Goal: Task Accomplishment & Management: Manage account settings

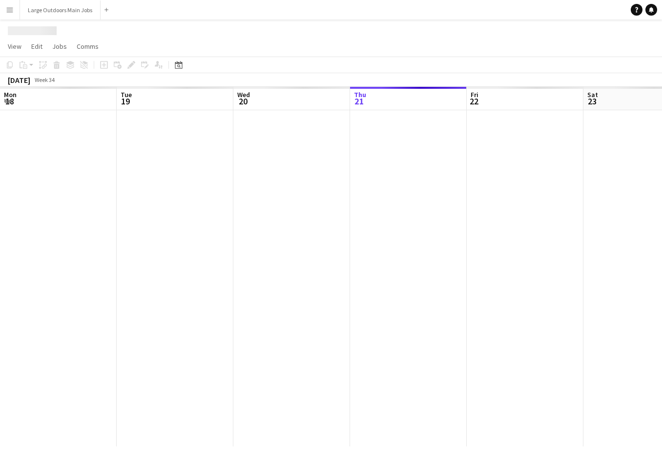
scroll to position [0, 233]
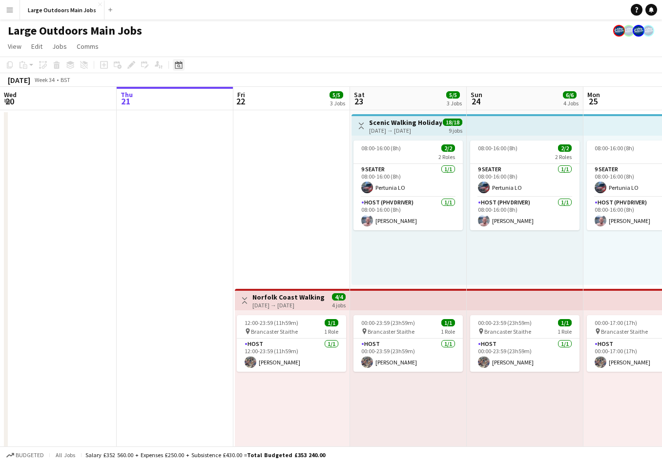
click at [177, 67] on icon "Date picker" at bounding box center [179, 65] width 8 height 8
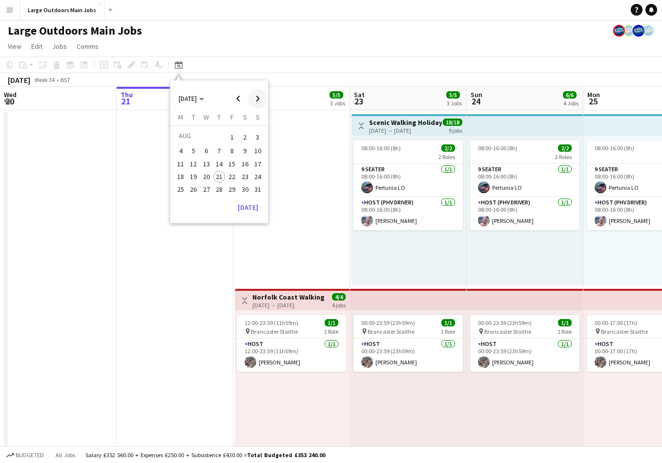
click at [257, 97] on span "Next month" at bounding box center [258, 99] width 20 height 20
click at [228, 183] on span "26" at bounding box center [232, 187] width 12 height 12
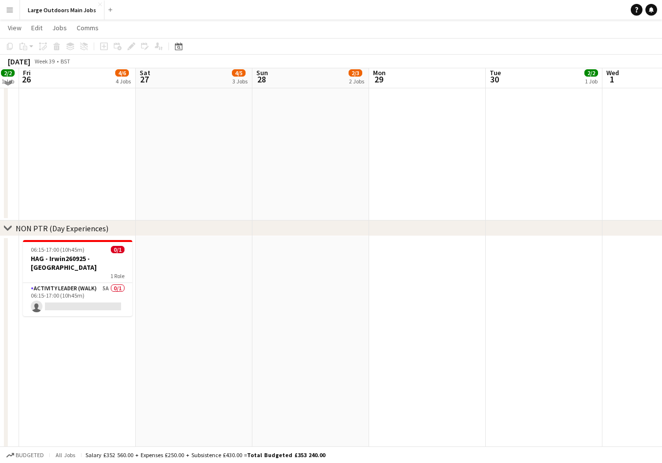
scroll to position [588, 0]
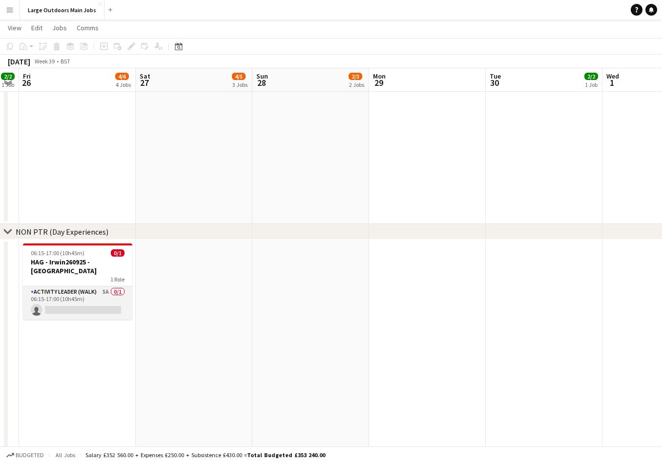
click at [76, 298] on app-card-role "Activity Leader (Walk) 5A 0/1 06:15-17:00 (10h45m) single-neutral-actions" at bounding box center [77, 303] width 109 height 33
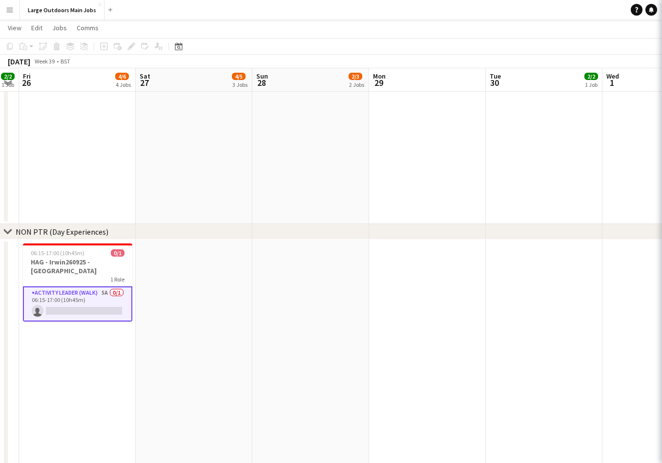
scroll to position [0, 330]
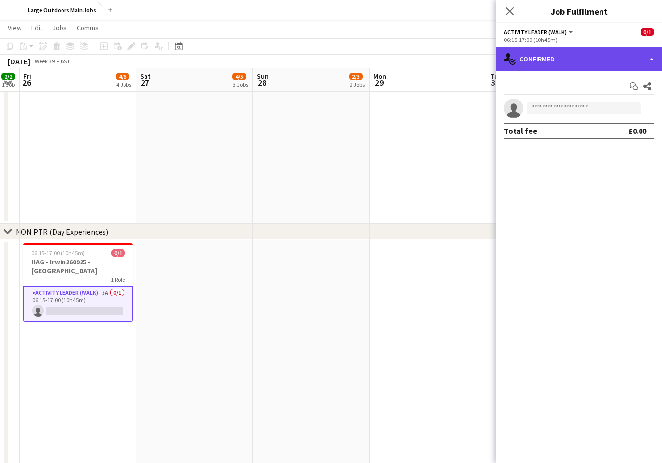
click at [573, 54] on div "single-neutral-actions-check-2 Confirmed" at bounding box center [579, 58] width 166 height 23
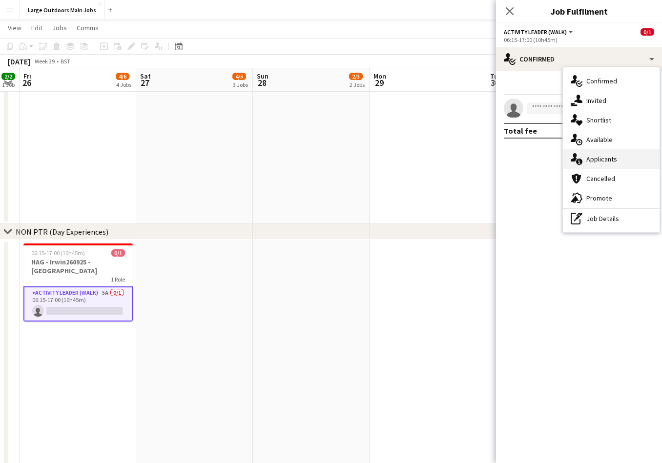
click at [601, 164] on div "single-neutral-actions-information Applicants" at bounding box center [611, 159] width 97 height 20
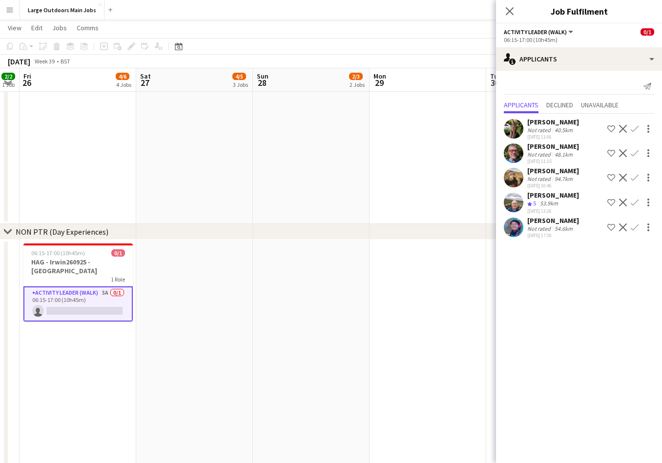
click at [636, 151] on app-icon "Confirm" at bounding box center [635, 153] width 8 height 8
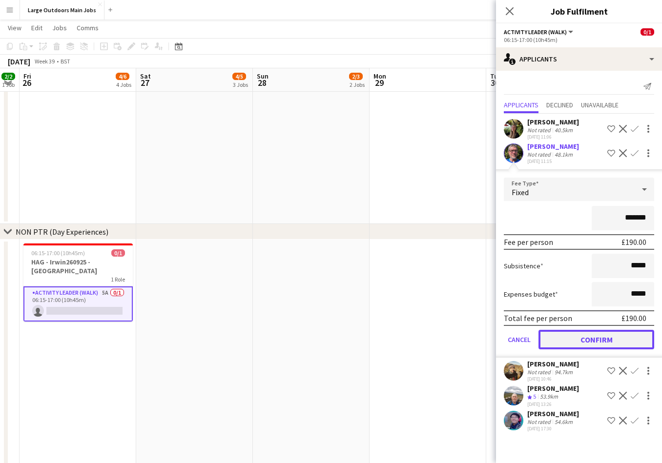
click at [615, 341] on button "Confirm" at bounding box center [596, 340] width 116 height 20
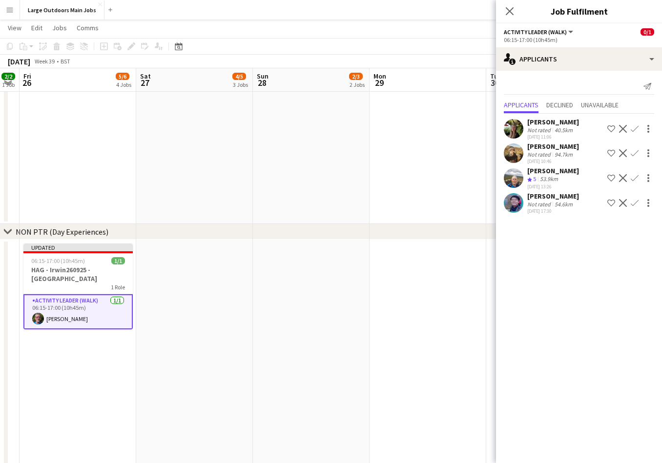
click at [512, 9] on icon at bounding box center [510, 11] width 8 height 8
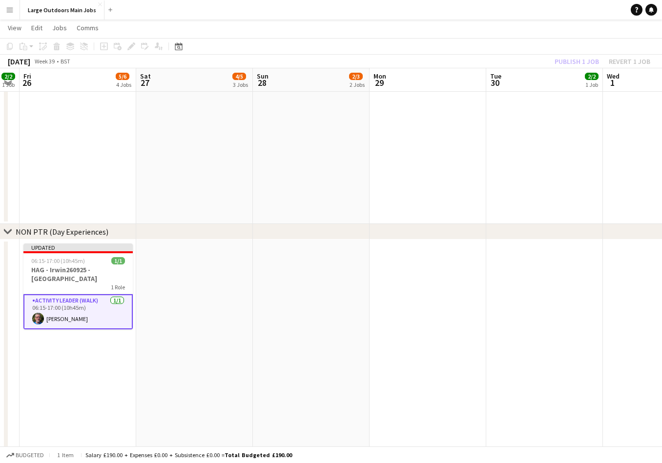
click at [574, 62] on div "Publish 1 job Revert 1 job" at bounding box center [602, 61] width 119 height 13
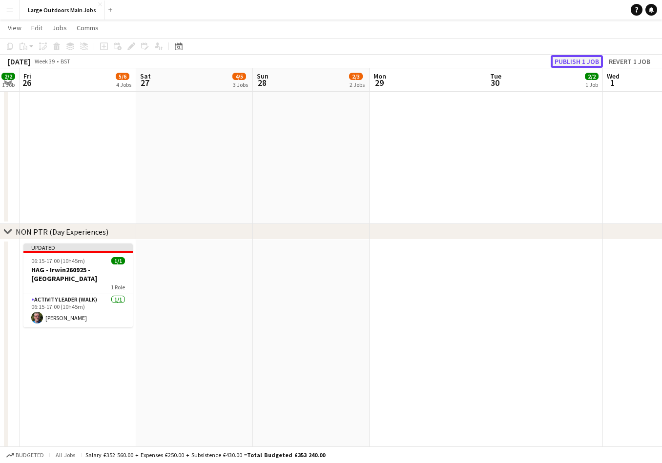
click at [570, 61] on button "Publish 1 job" at bounding box center [577, 61] width 52 height 13
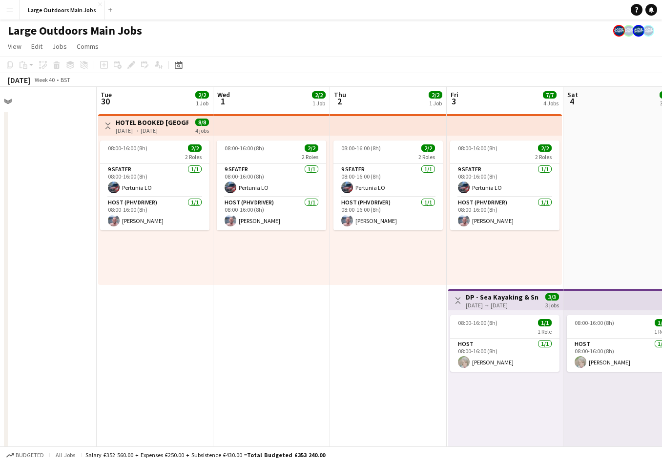
scroll to position [0, 257]
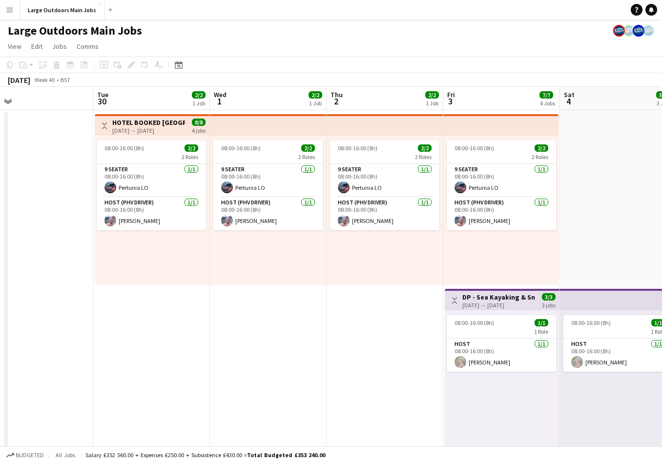
click at [127, 130] on div "30-09-2025 → 03-10-2025" at bounding box center [148, 130] width 73 height 7
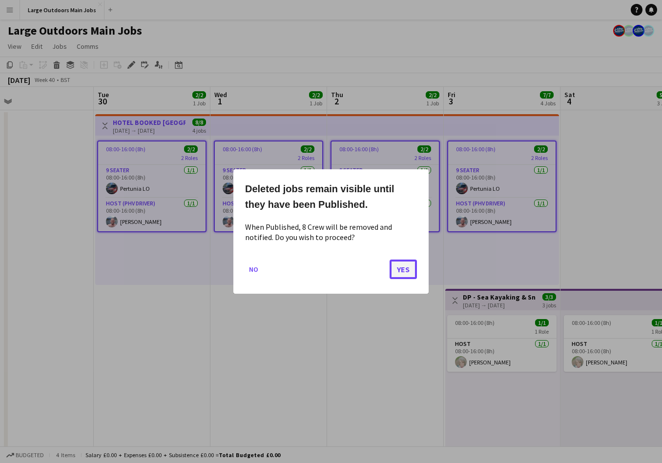
click at [405, 272] on button "Yes" at bounding box center [403, 270] width 27 height 20
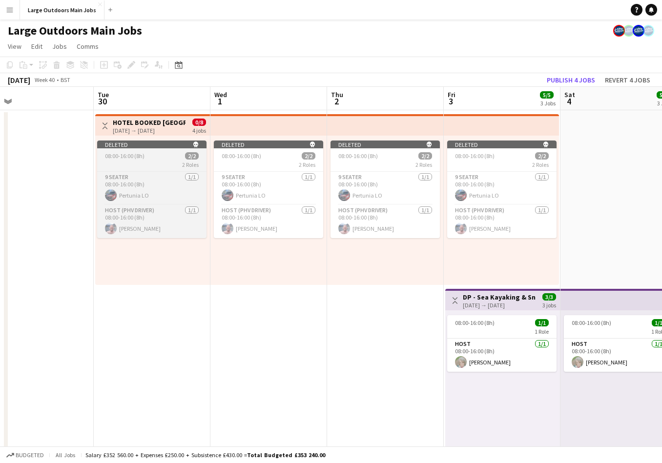
click at [193, 143] on icon "skull" at bounding box center [196, 145] width 6 height 6
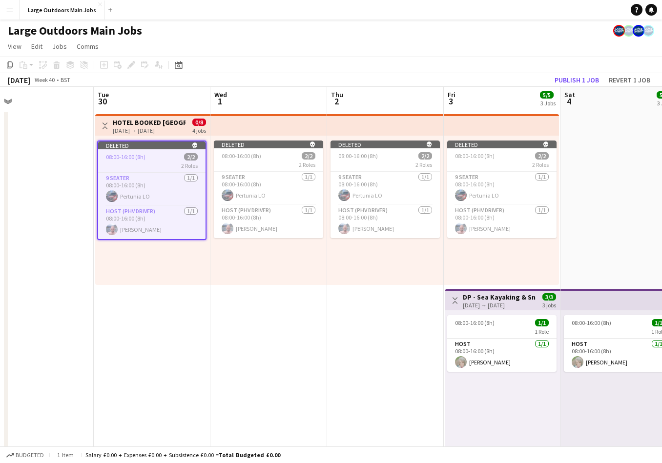
click at [171, 163] on div "2 Roles" at bounding box center [151, 166] width 107 height 8
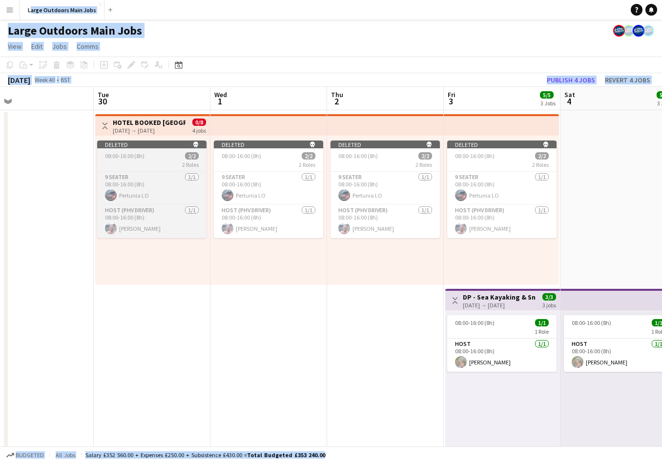
click at [167, 161] on div "2 Roles" at bounding box center [151, 165] width 109 height 8
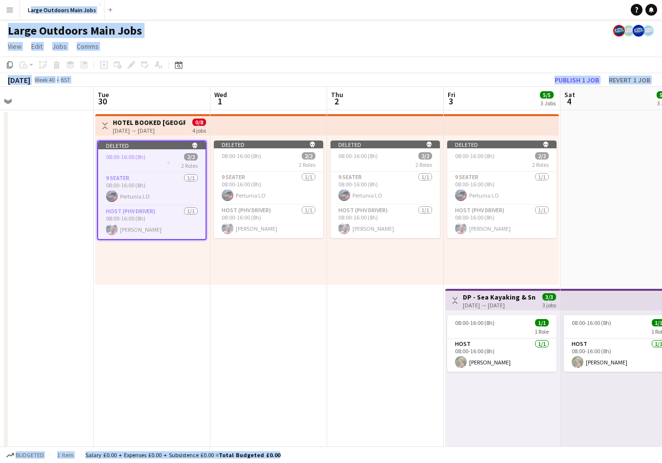
drag, startPoint x: 262, startPoint y: 255, endPoint x: 247, endPoint y: 254, distance: 14.7
click at [262, 255] on div "Deleted skull 08:00-16:00 (8h) 2/2 2 Roles 9 Seater 1/1 08:00-16:00 (8h) Pertun…" at bounding box center [268, 210] width 117 height 149
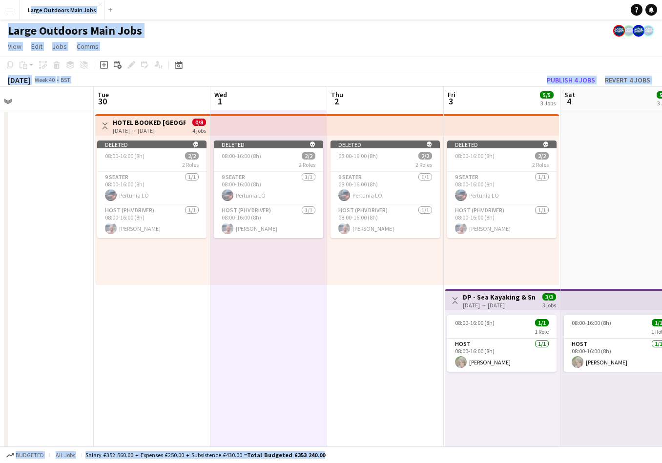
click at [158, 129] on div "30-09-2025 → 03-10-2025" at bounding box center [149, 130] width 73 height 7
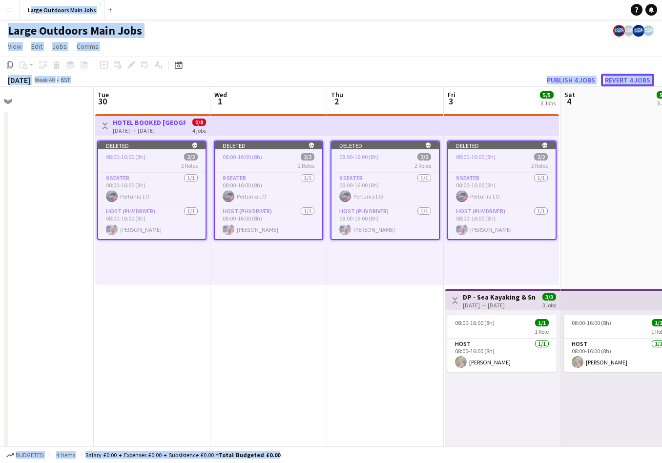
click at [621, 80] on button "Revert 4 jobs" at bounding box center [627, 80] width 53 height 13
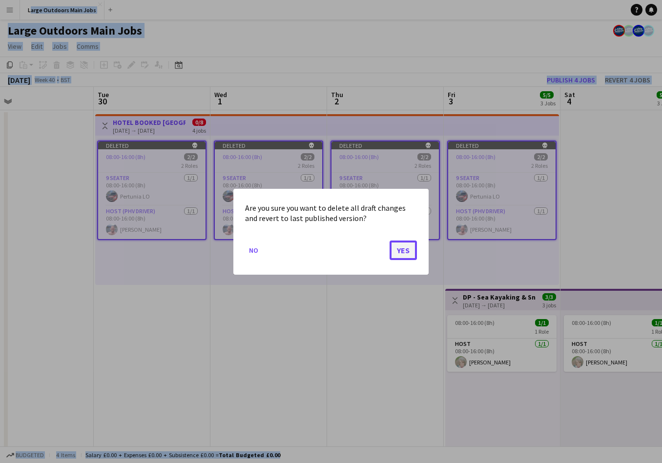
click at [401, 250] on button "Yes" at bounding box center [403, 250] width 27 height 20
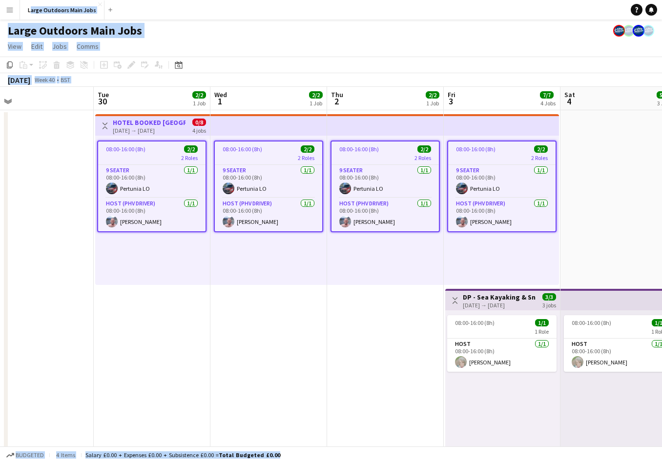
click at [306, 302] on app-date-cell "08:00-16:00 (8h) 2/2 2 Roles 9 Seater 1/1 08:00-16:00 (8h) Pertunia LO Host (PH…" at bounding box center [268, 461] width 117 height 703
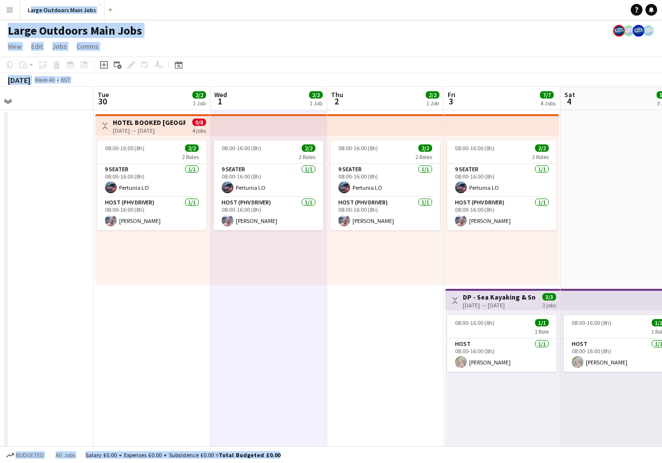
click at [152, 130] on div "30-09-2025 → 03-10-2025" at bounding box center [149, 130] width 73 height 7
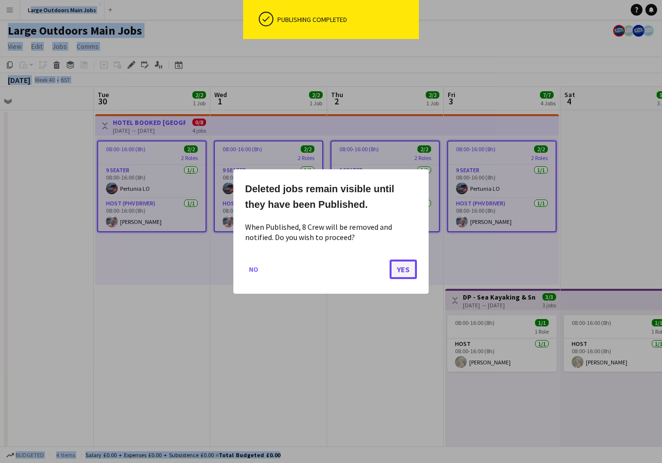
click at [404, 264] on button "Yes" at bounding box center [403, 270] width 27 height 20
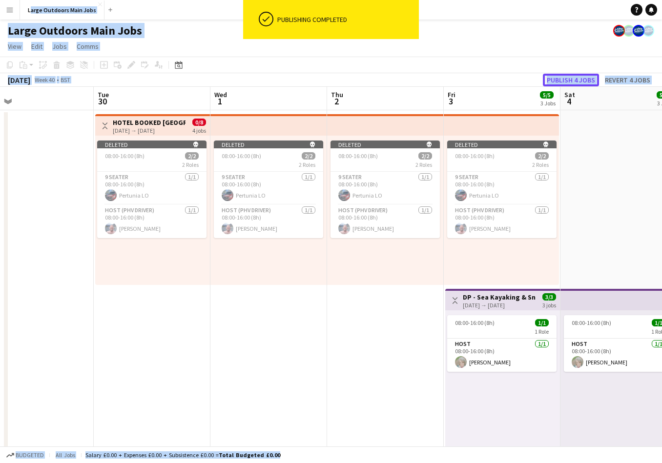
click at [569, 80] on button "Publish 4 jobs" at bounding box center [571, 80] width 56 height 13
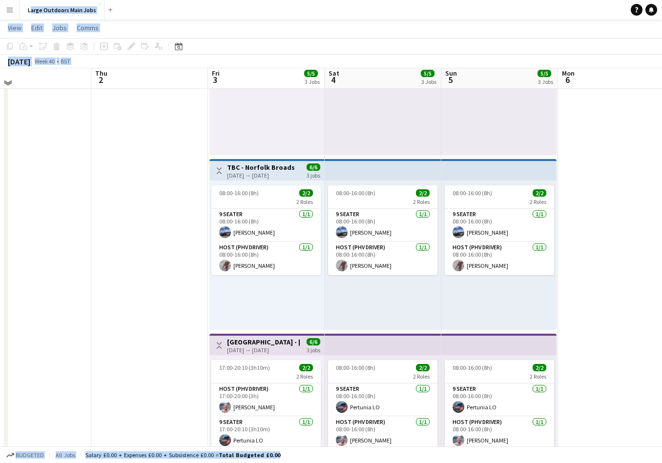
scroll to position [130, 0]
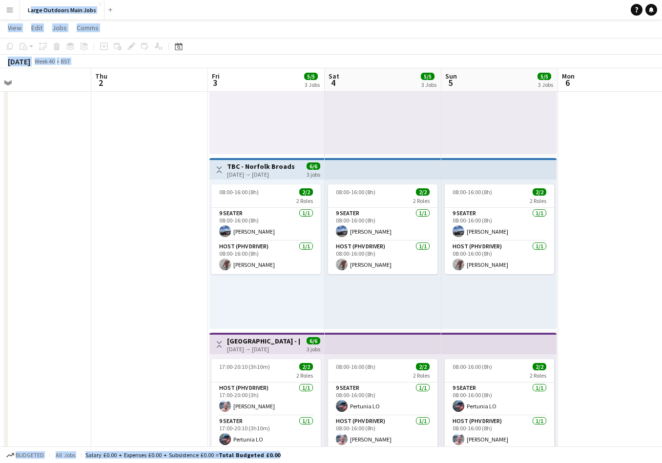
click at [271, 346] on div "03-10-2025 → 05-10-2025" at bounding box center [263, 349] width 73 height 7
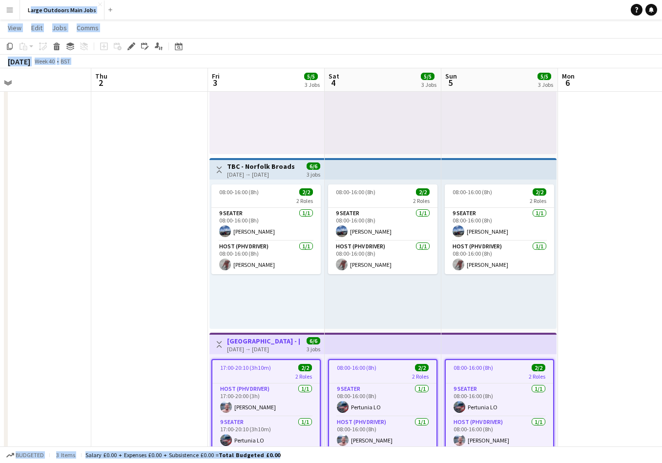
scroll to position [0, 0]
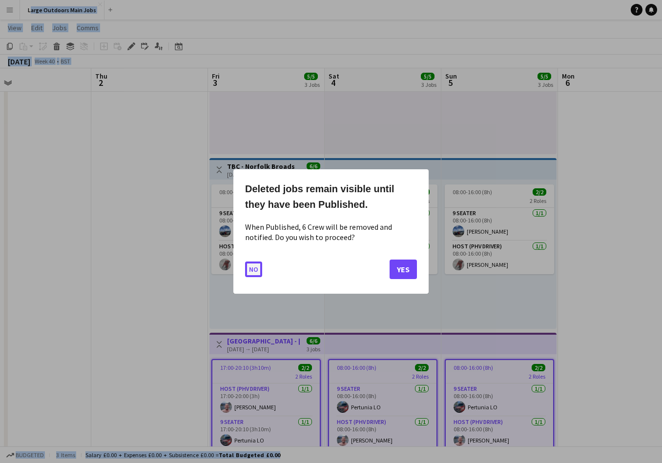
click at [252, 269] on button "No" at bounding box center [253, 270] width 17 height 16
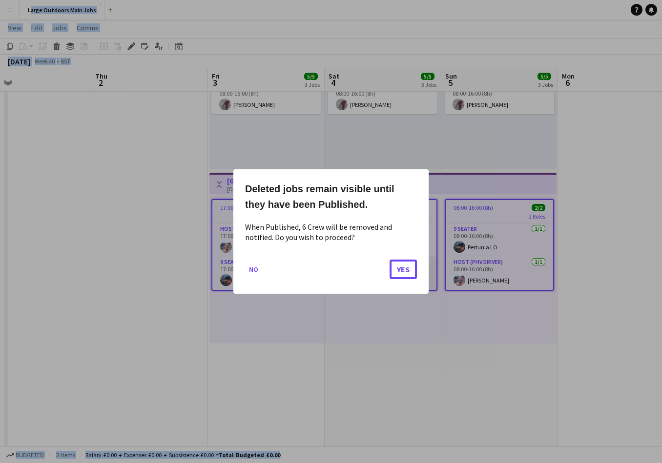
click at [404, 270] on button "Yes" at bounding box center [403, 270] width 27 height 20
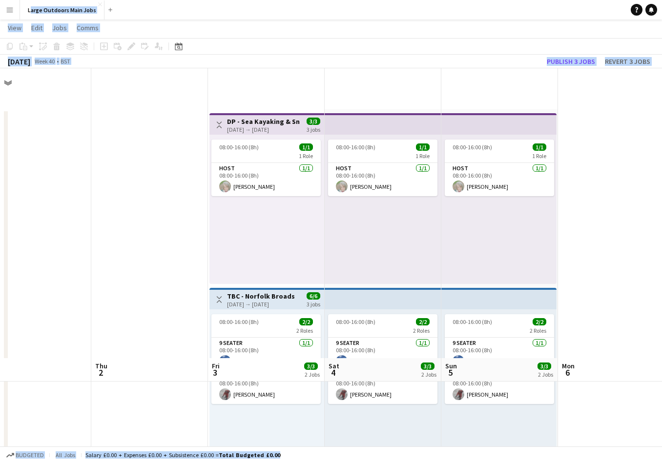
scroll to position [290, 0]
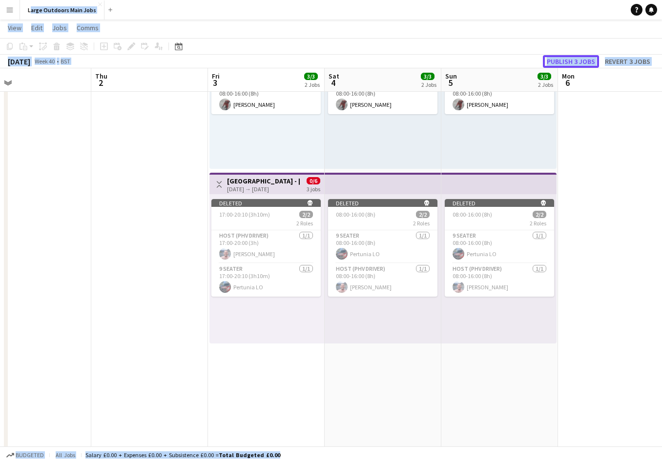
click at [576, 62] on button "Publish 3 jobs" at bounding box center [571, 61] width 56 height 13
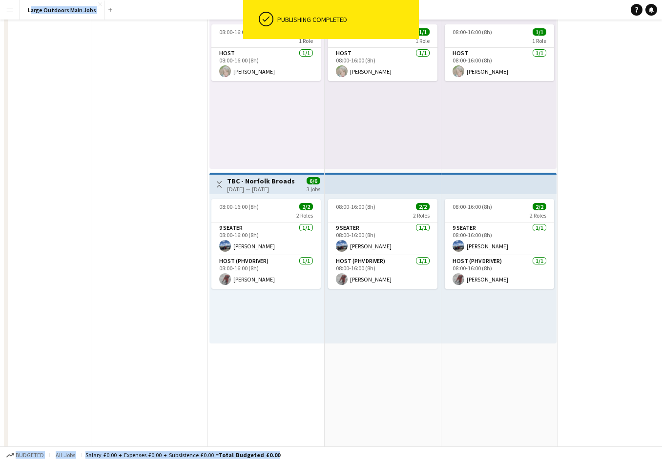
scroll to position [0, 0]
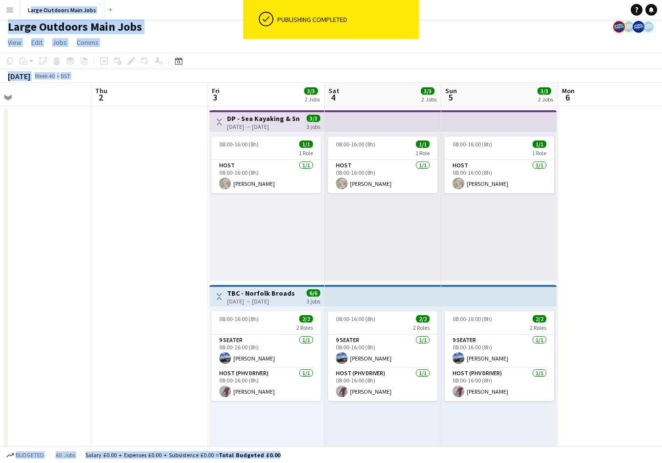
click at [178, 214] on app-date-cell at bounding box center [149, 457] width 117 height 703
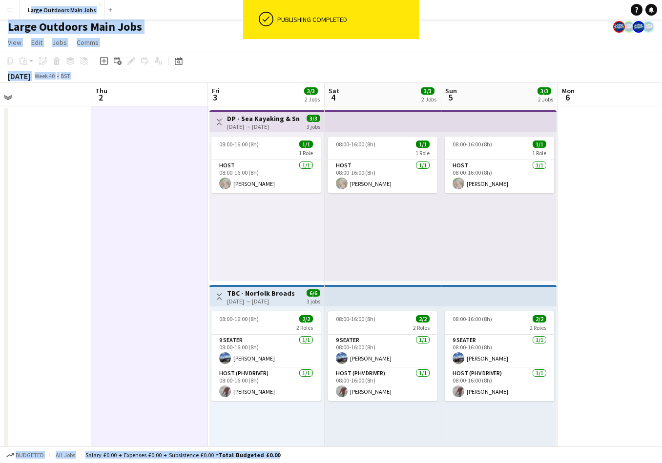
scroll to position [4, 0]
click at [318, 233] on div "08:00-16:00 (8h) 1/1 1 Role Host 1/1 08:00-16:00 (8h) Sian Schofield" at bounding box center [266, 205] width 115 height 149
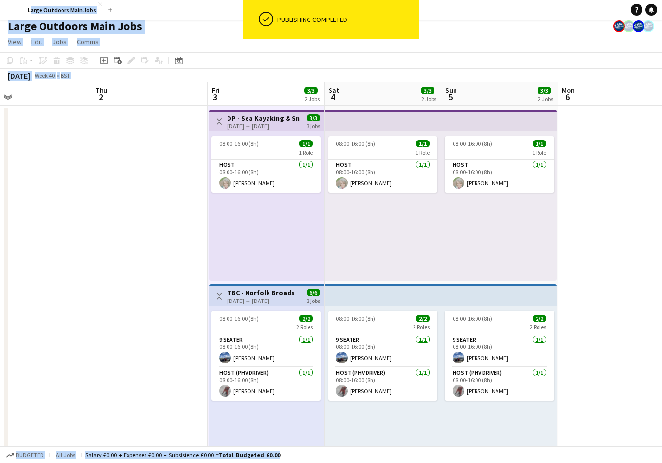
click at [580, 222] on app-date-cell at bounding box center [616, 457] width 117 height 703
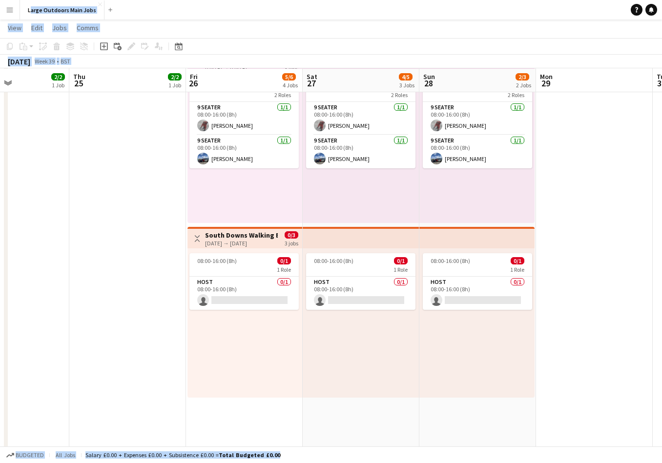
scroll to position [235, 0]
drag, startPoint x: 258, startPoint y: 293, endPoint x: 258, endPoint y: 299, distance: 5.9
click at [258, 293] on app-card-role "Host 0/1 08:00-16:00 (8h) single-neutral-actions" at bounding box center [243, 293] width 109 height 33
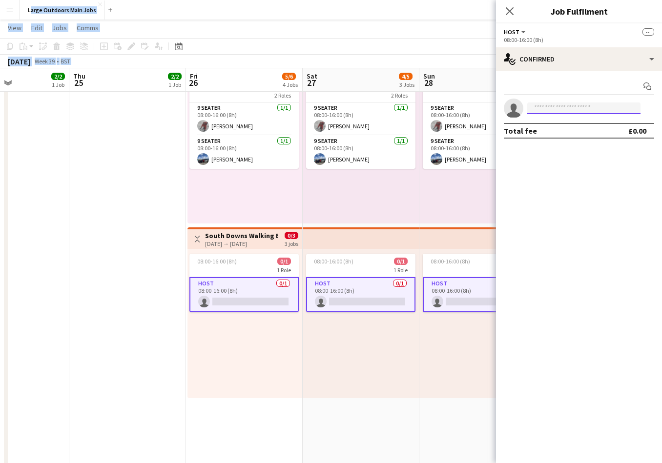
click at [562, 109] on input at bounding box center [583, 109] width 113 height 12
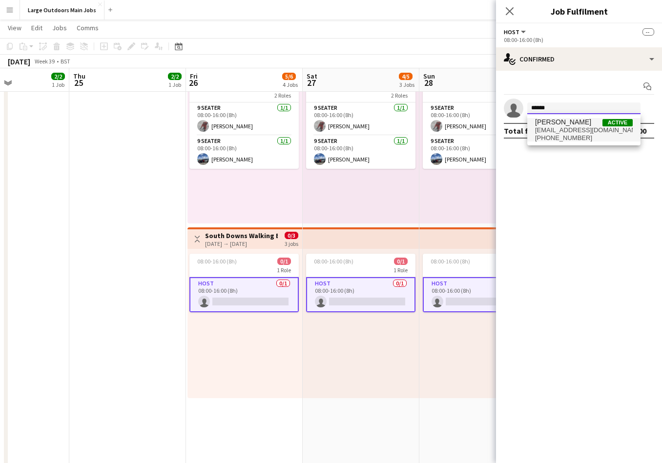
type input "******"
click at [551, 134] on span "+447779040396" at bounding box center [584, 138] width 98 height 8
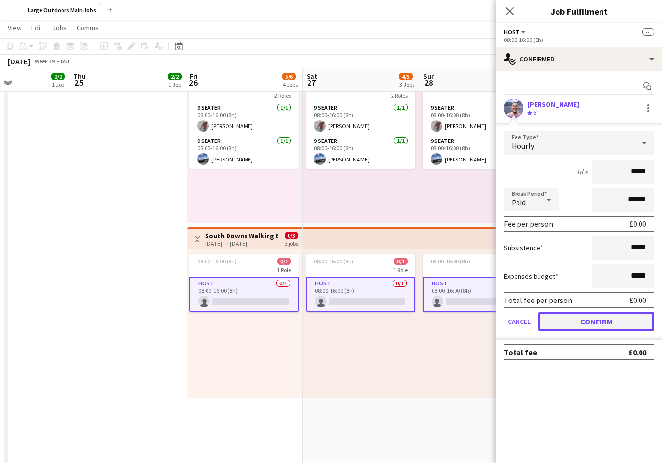
click at [602, 326] on button "Confirm" at bounding box center [596, 322] width 116 height 20
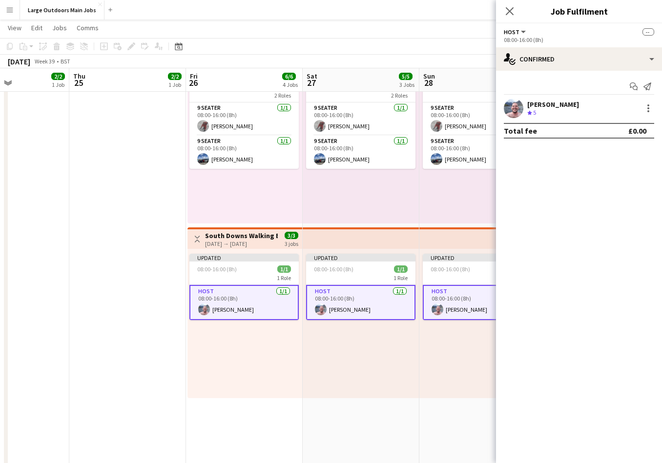
click at [503, 12] on div "Close pop-in" at bounding box center [509, 11] width 27 height 22
click at [513, 9] on icon "Close pop-in" at bounding box center [510, 11] width 8 height 8
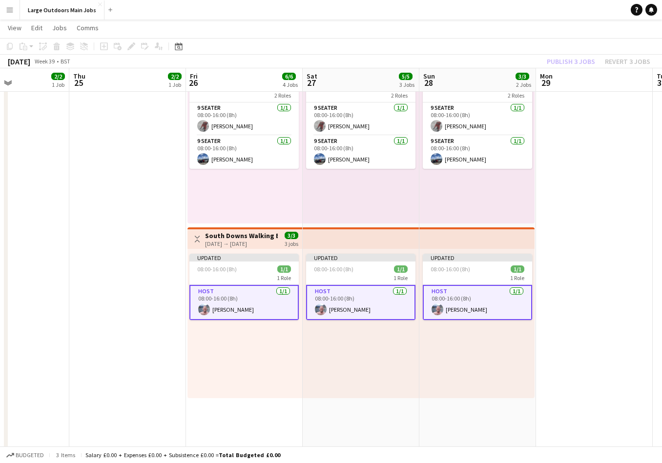
click at [573, 61] on div "Publish 3 jobs Revert 3 jobs" at bounding box center [598, 61] width 127 height 13
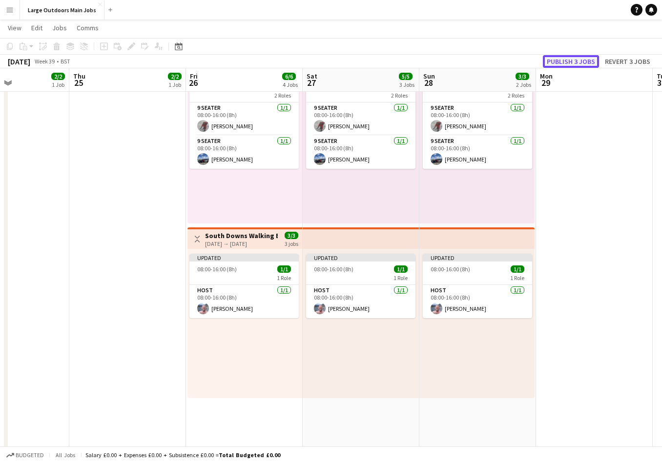
click at [563, 60] on button "Publish 3 jobs" at bounding box center [571, 61] width 56 height 13
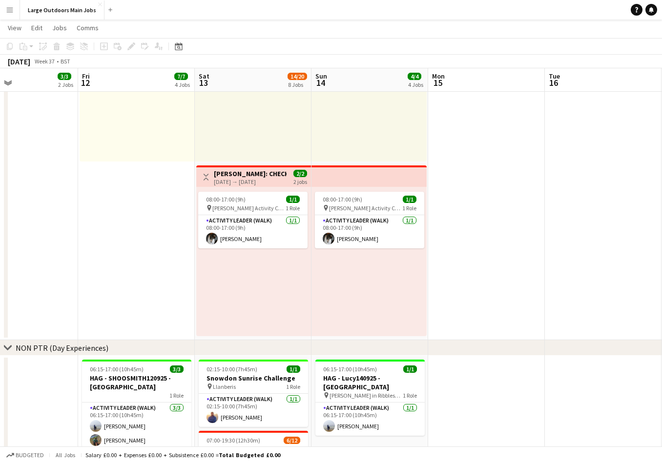
scroll to position [422, 0]
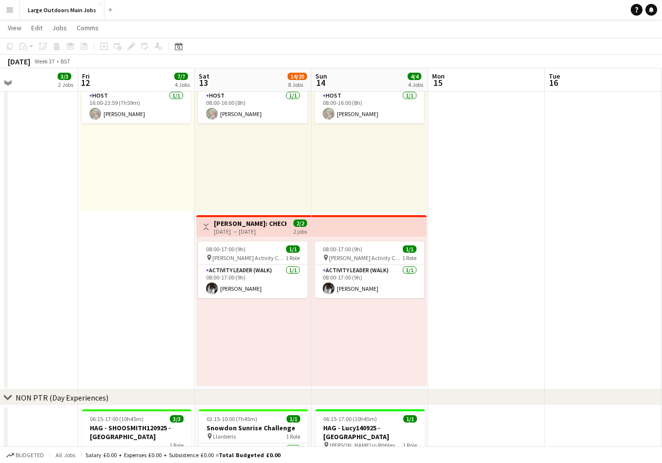
click at [494, 327] on app-date-cell at bounding box center [486, 38] width 117 height 703
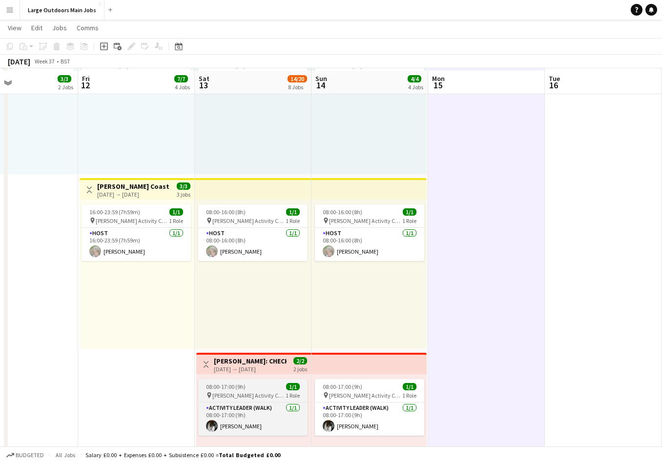
scroll to position [284, 0]
